Goal: Navigation & Orientation: Go to known website

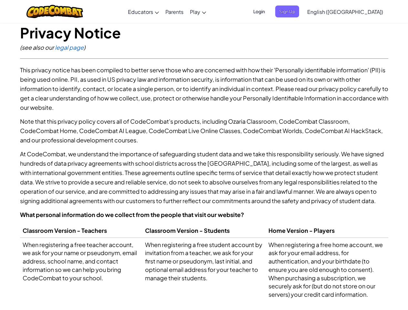
click at [204, 155] on p "At CodeCombat, we understand the importance of safeguarding student data and we…" at bounding box center [204, 177] width 368 height 56
click at [269, 11] on span "Login" at bounding box center [258, 11] width 19 height 12
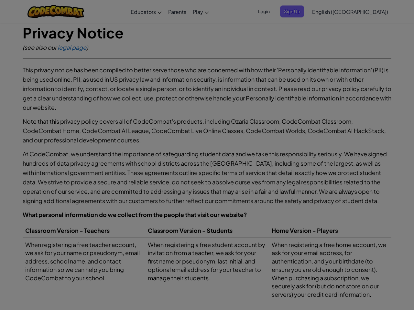
click at [0, 0] on div "Log In Unknown Error Email or Username : Forgot your password? Password : Log I…" at bounding box center [0, 0] width 0 height 0
click at [327, 11] on div "Log In Unknown Error Email or Username : Forgot your password? Password : Log I…" at bounding box center [207, 155] width 414 height 310
click at [361, 12] on div at bounding box center [207, 155] width 414 height 310
